Goal: Task Accomplishment & Management: Manage account settings

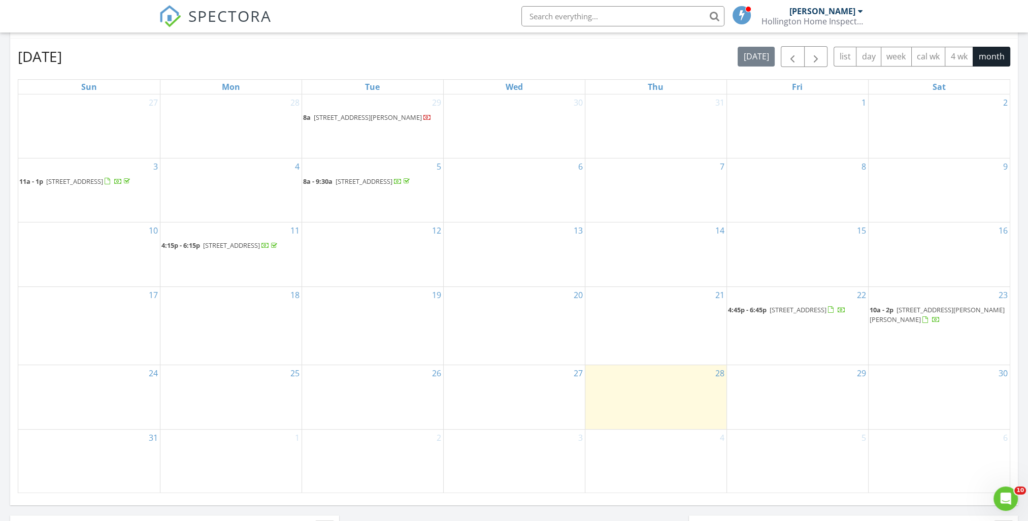
scroll to position [457, 0]
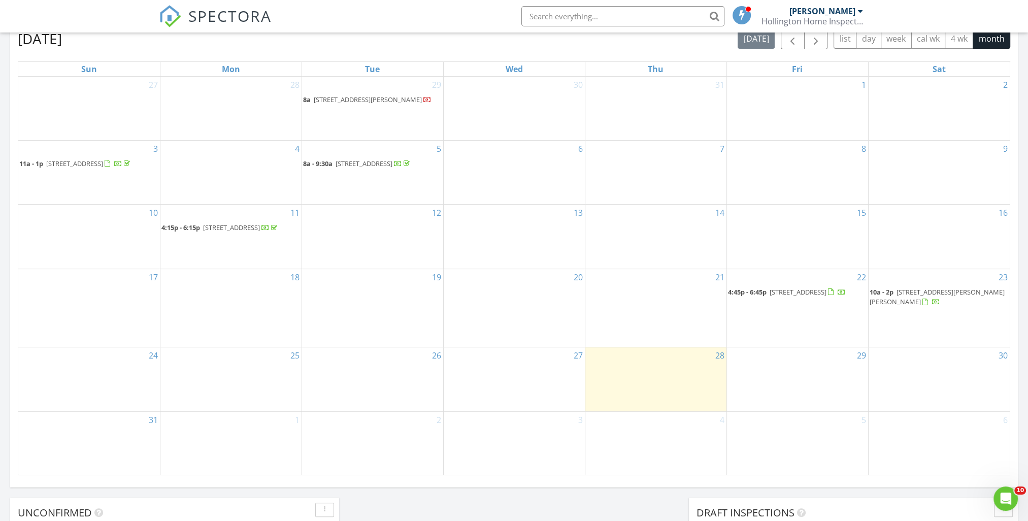
click at [926, 306] on span "650 Bryn Mawr Blvd, Mary Esther 32569" at bounding box center [936, 296] width 135 height 19
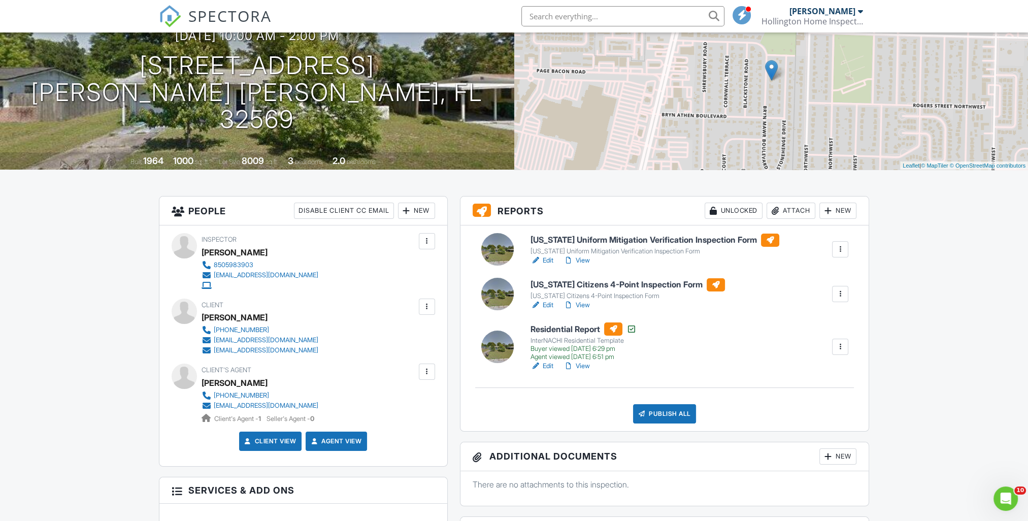
click at [545, 306] on link "Edit" at bounding box center [541, 305] width 23 height 10
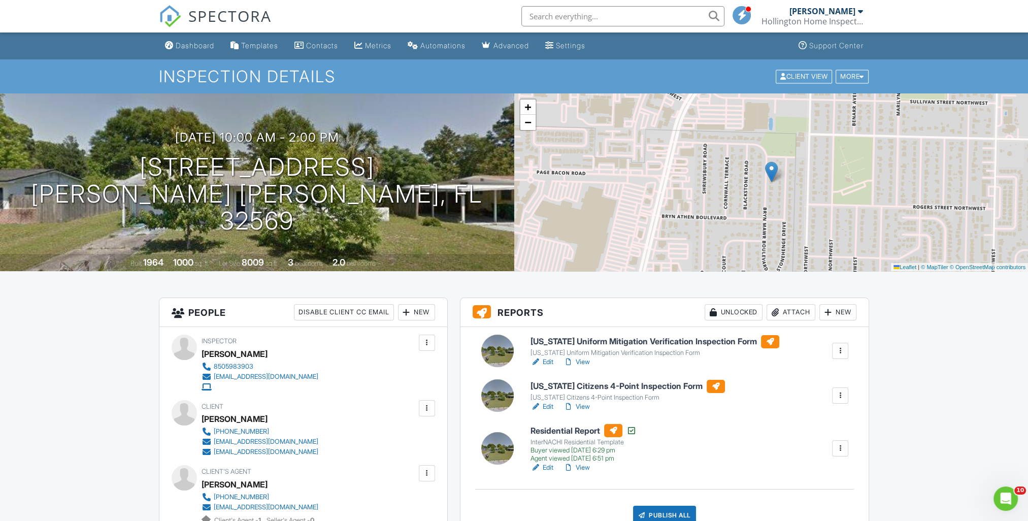
click at [545, 361] on link "Edit" at bounding box center [541, 362] width 23 height 10
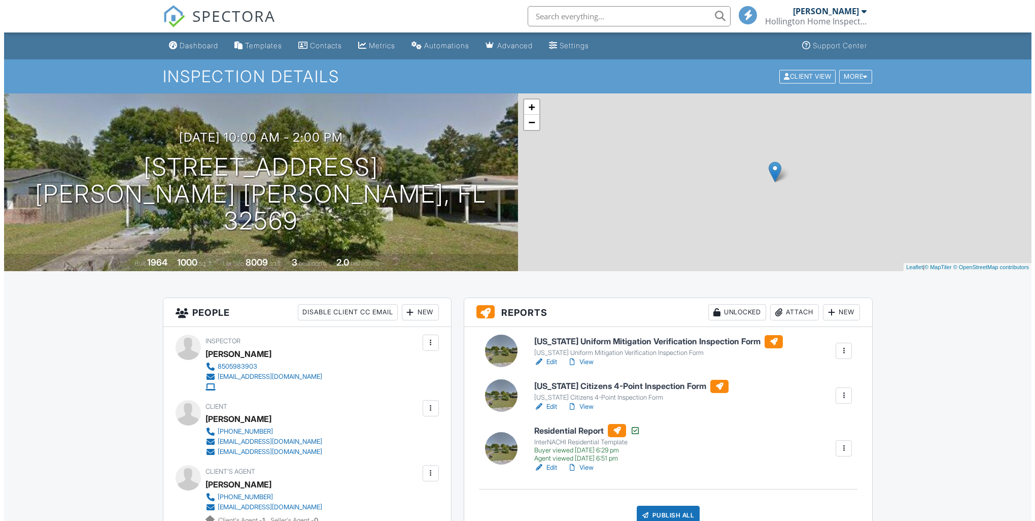
scroll to position [51, 0]
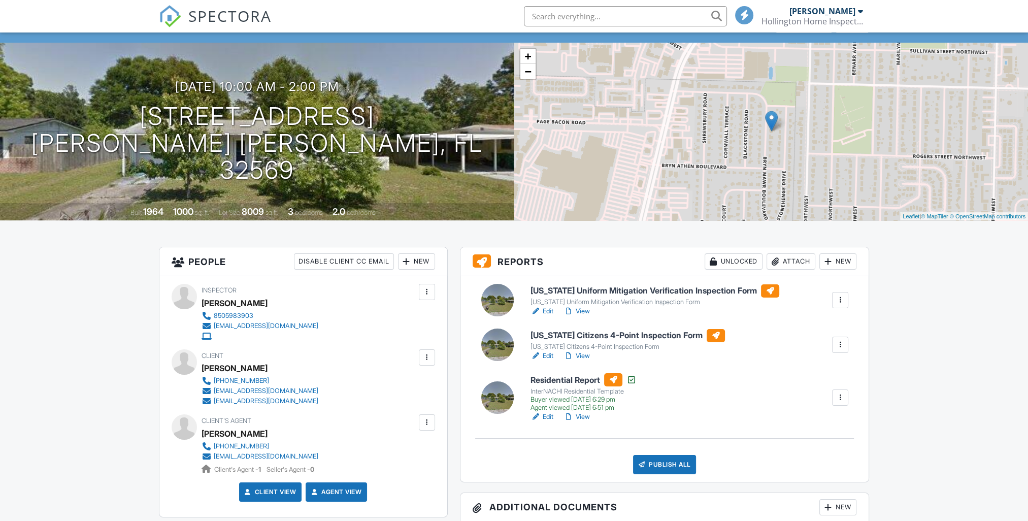
click at [663, 474] on div "Publish All" at bounding box center [664, 464] width 63 height 19
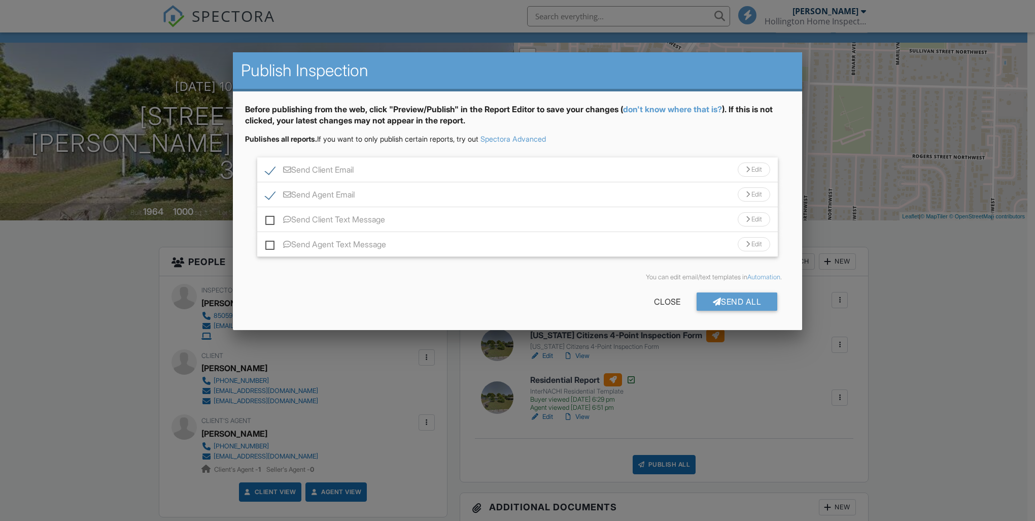
scroll to position [0, 0]
click at [727, 295] on div "Send All" at bounding box center [737, 301] width 81 height 18
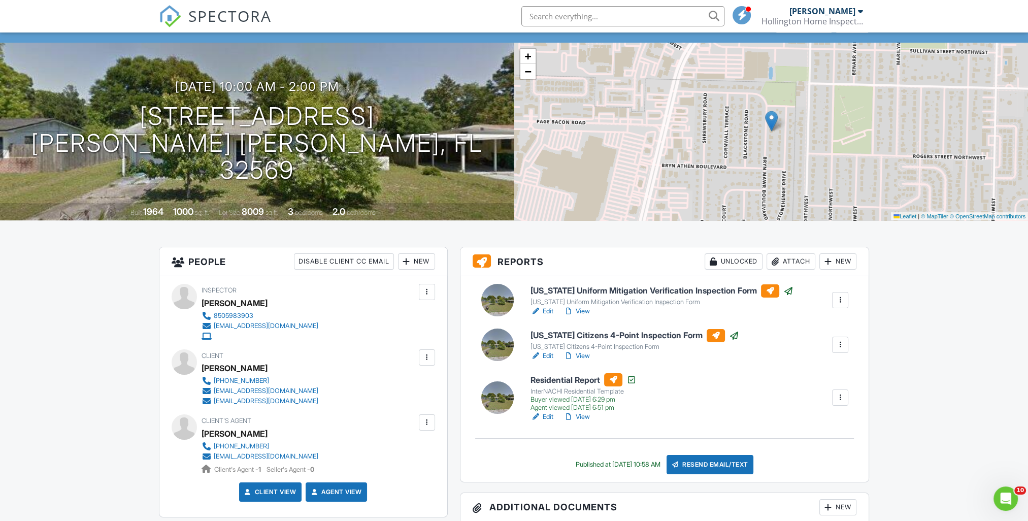
click at [201, 15] on span "SPECTORA" at bounding box center [229, 15] width 83 height 21
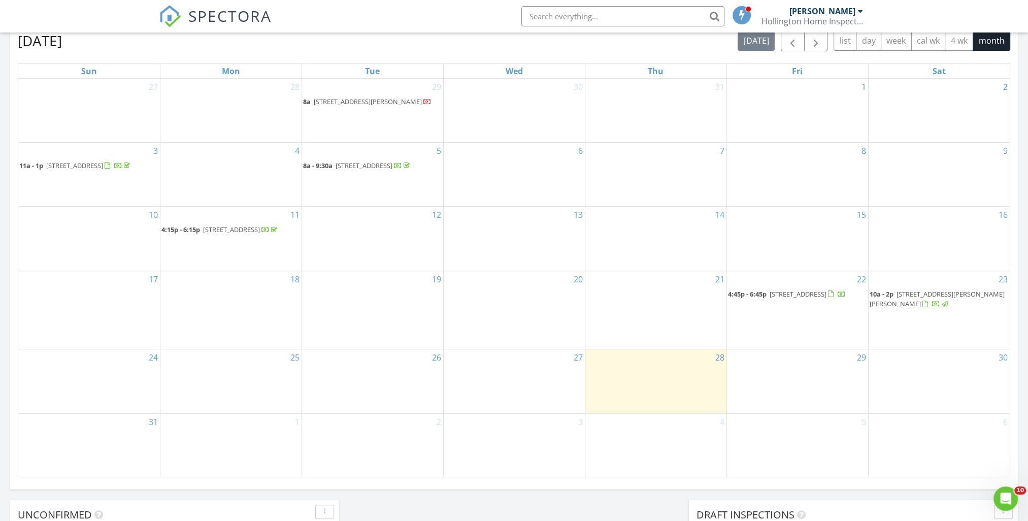
scroll to position [457, 0]
click at [784, 296] on span "171 Jefferson St, Freeport 32439" at bounding box center [797, 291] width 57 height 9
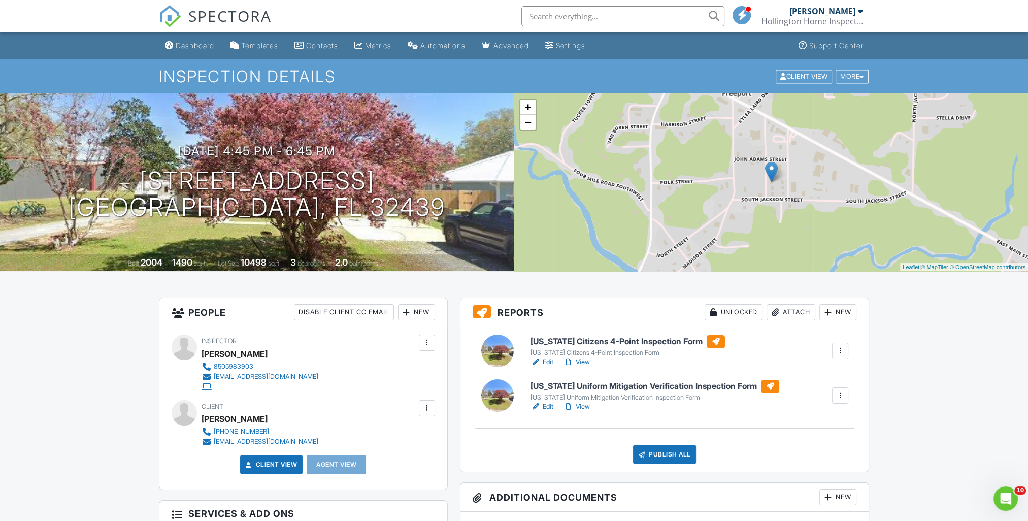
click at [548, 361] on link "Edit" at bounding box center [541, 362] width 23 height 10
click at [542, 359] on link "Edit" at bounding box center [541, 362] width 23 height 10
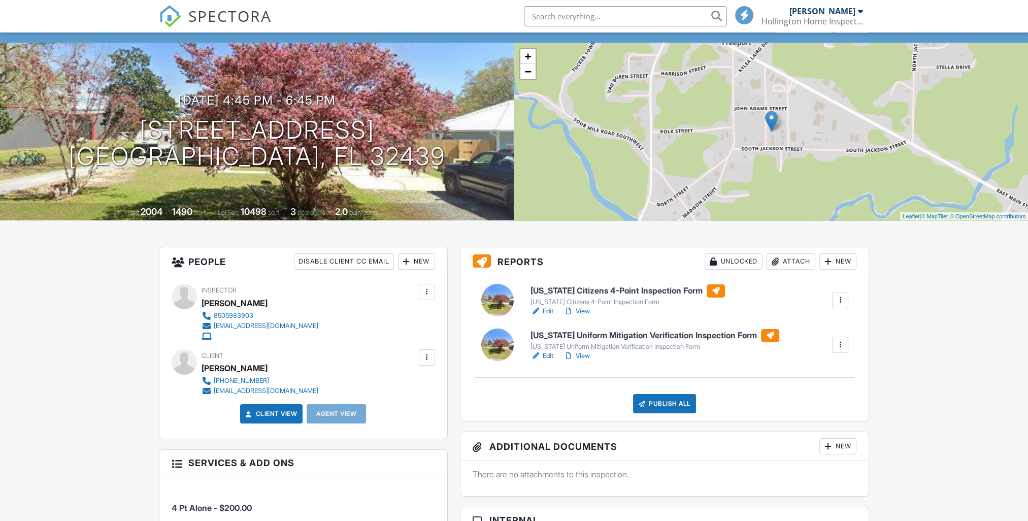
scroll to position [51, 0]
click at [544, 355] on link "Edit" at bounding box center [541, 356] width 23 height 10
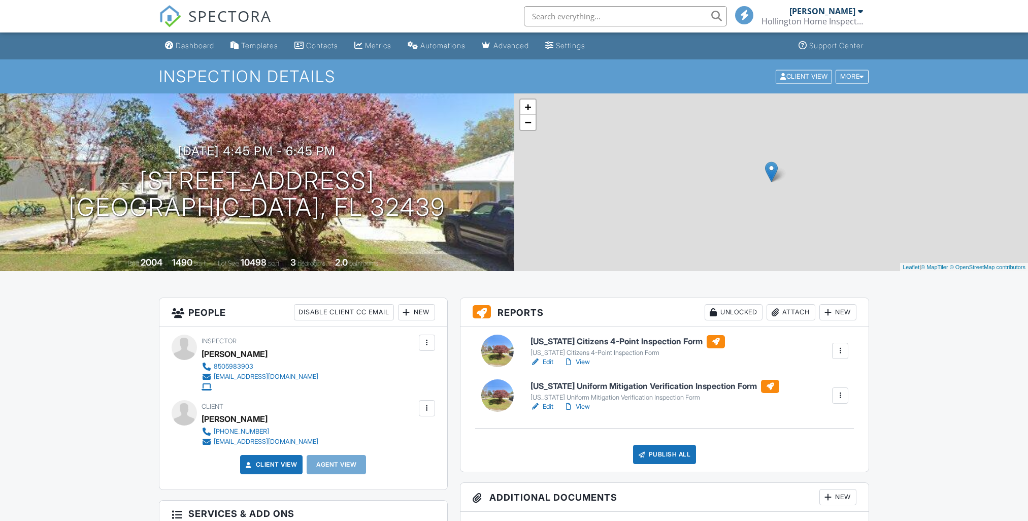
click at [658, 461] on div "Publish All" at bounding box center [664, 454] width 63 height 19
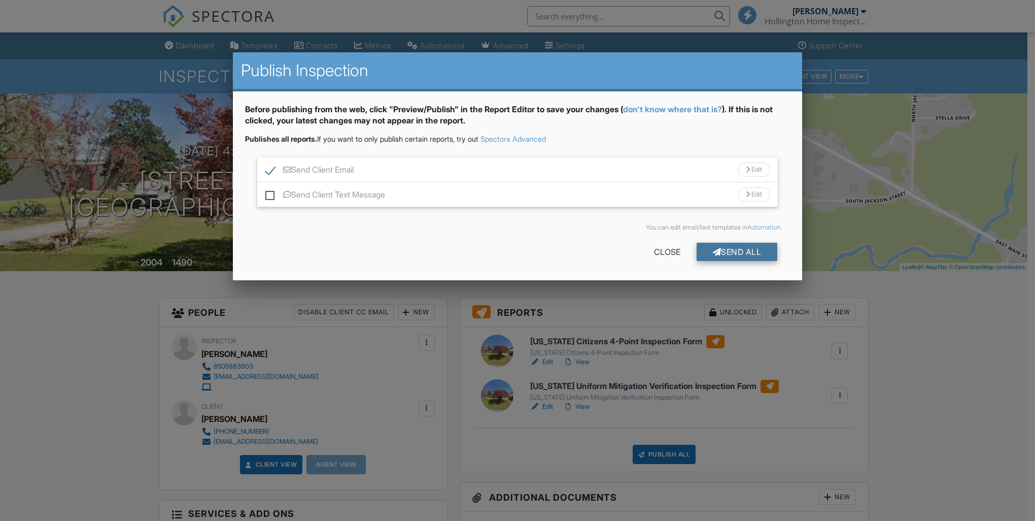
click at [735, 249] on div "Send All" at bounding box center [737, 252] width 81 height 18
